Goal: Ask a question

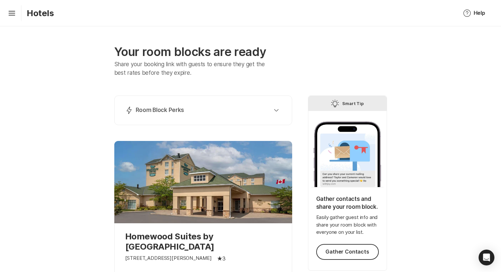
scroll to position [33, 0]
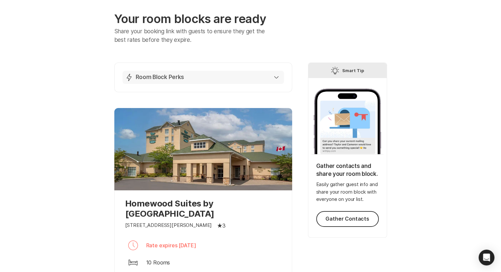
click at [278, 78] on button "Lightning Bolt Room Block Perks" at bounding box center [203, 77] width 161 height 13
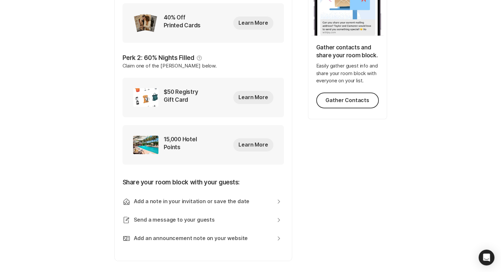
scroll to position [20, 0]
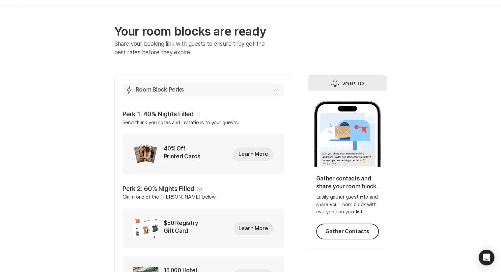
click at [278, 89] on icon "button" at bounding box center [276, 90] width 5 height 3
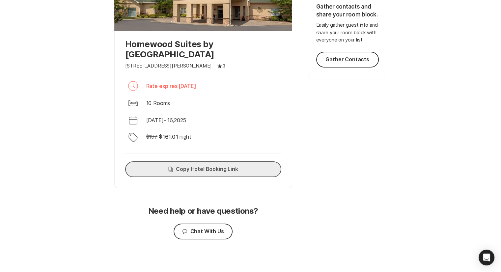
scroll to position [194, 0]
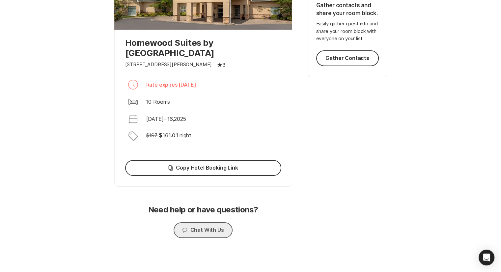
click at [203, 227] on button "Chat Chat With Us" at bounding box center [203, 230] width 59 height 16
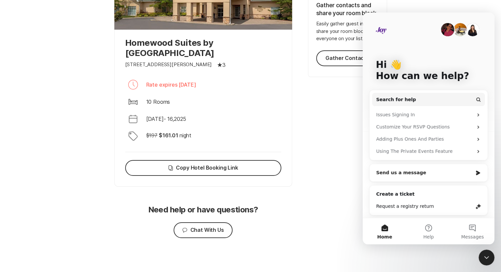
scroll to position [0, 0]
click at [394, 170] on div "Send us a message" at bounding box center [424, 172] width 96 height 7
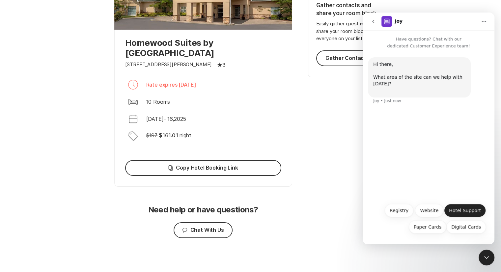
click at [464, 207] on button "Hotel Support" at bounding box center [465, 210] width 42 height 13
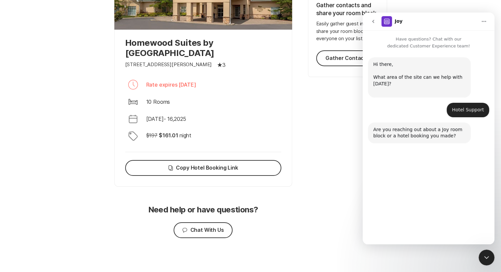
click at [393, 224] on button "Room Block" at bounding box center [391, 226] width 37 height 13
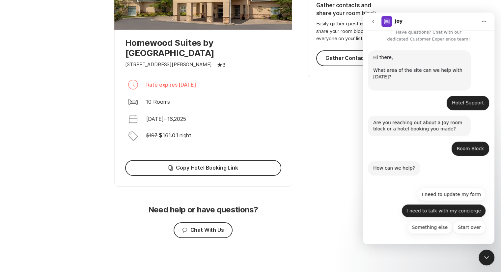
click at [422, 209] on button "I need to talk with my concierge" at bounding box center [443, 210] width 84 height 13
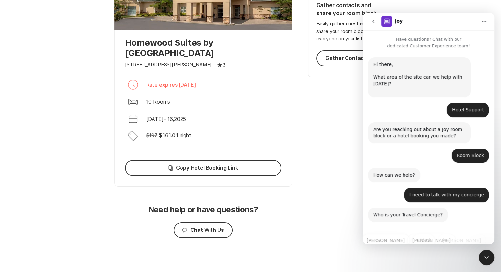
scroll to position [30, 0]
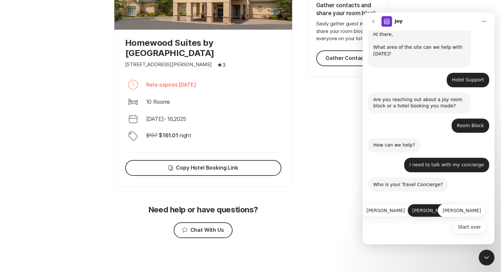
click at [444, 209] on button "[PERSON_NAME]" at bounding box center [431, 210] width 48 height 13
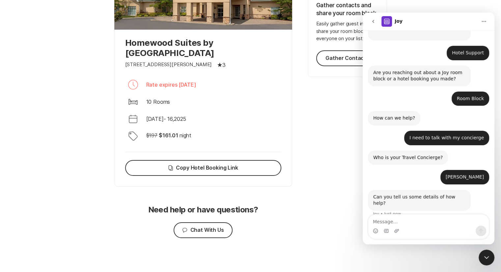
scroll to position [60, 0]
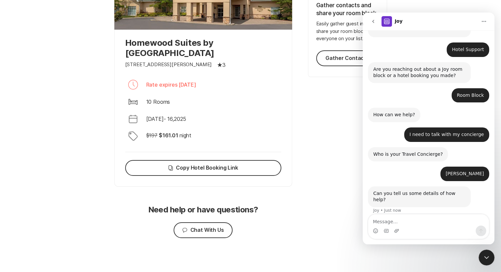
click at [406, 218] on textarea "Message…" at bounding box center [428, 219] width 121 height 11
type textarea "Can i get an update on how many rooms are filled so far"
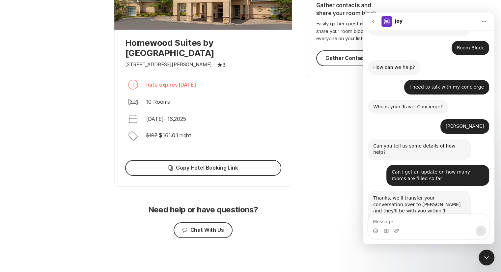
scroll to position [119, 0]
